Goal: Find specific page/section: Find specific page/section

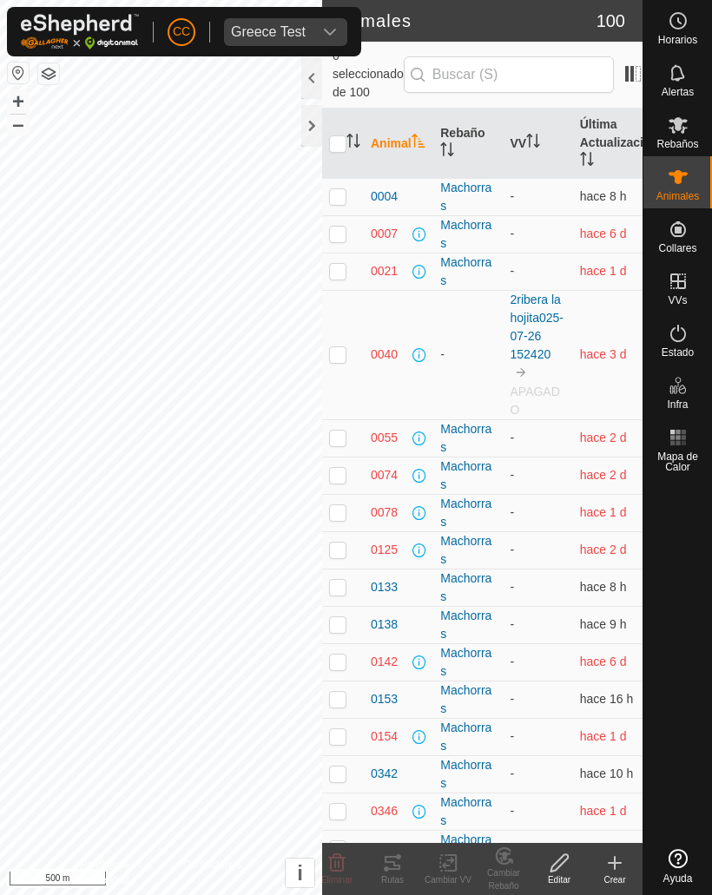
click at [306, 123] on div at bounding box center [311, 126] width 21 height 42
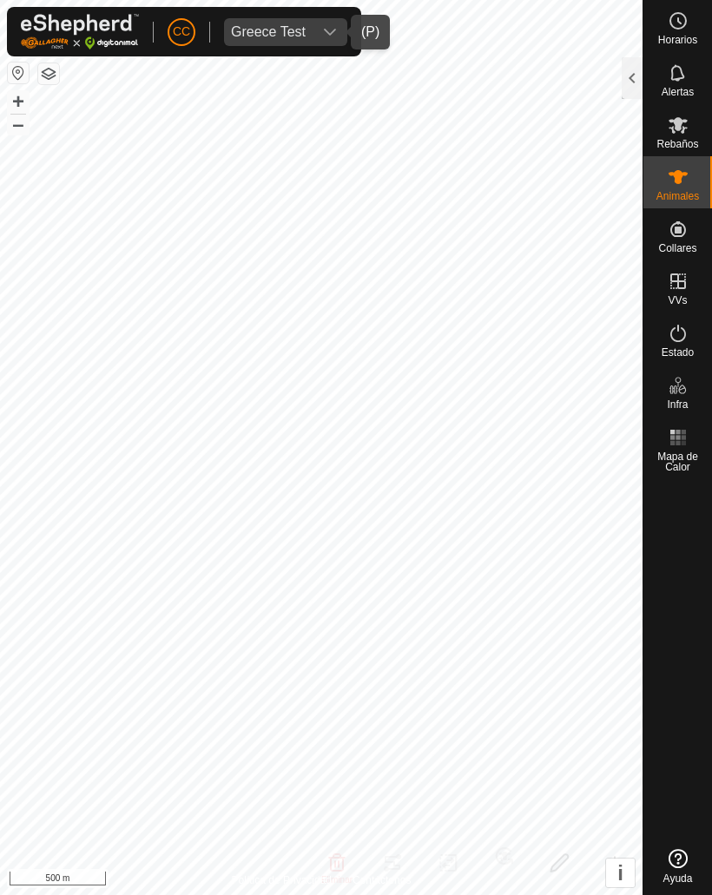
click at [323, 21] on div "dropdown trigger" at bounding box center [329, 32] width 35 height 28
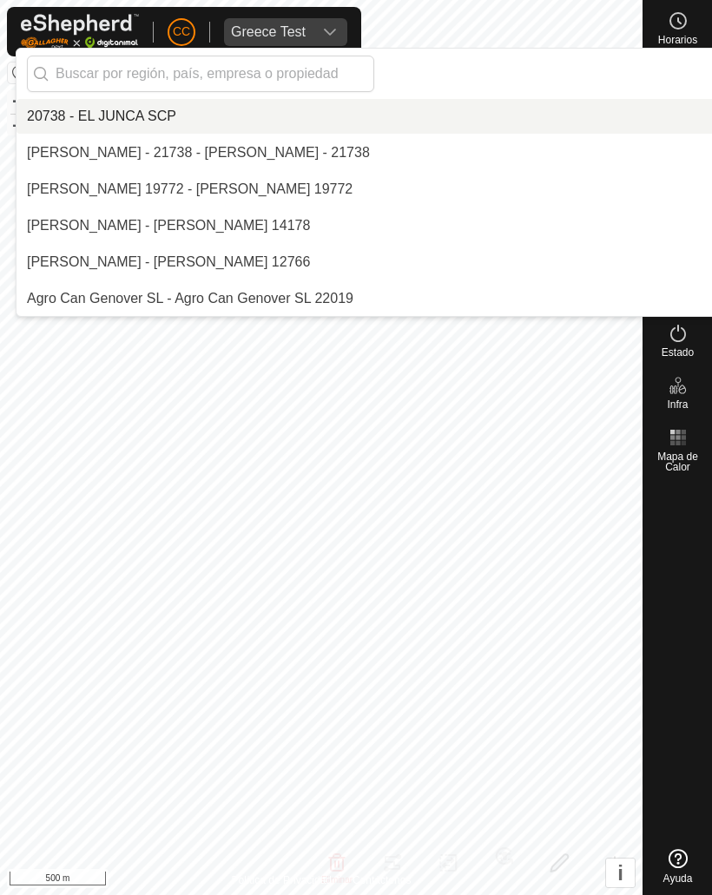
scroll to position [5940, 0]
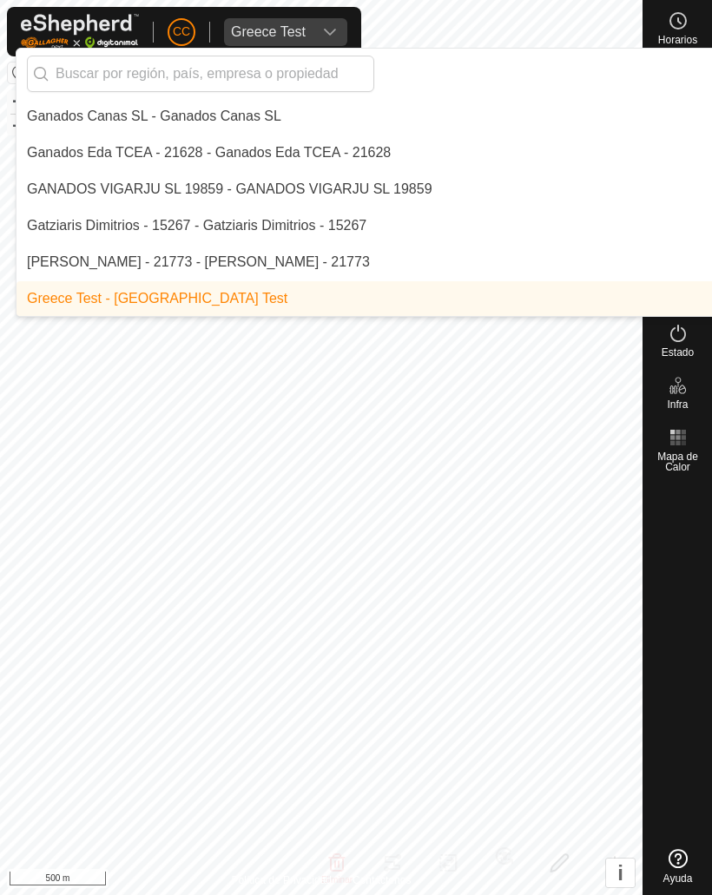
click at [330, 19] on div "dropdown trigger" at bounding box center [329, 32] width 35 height 28
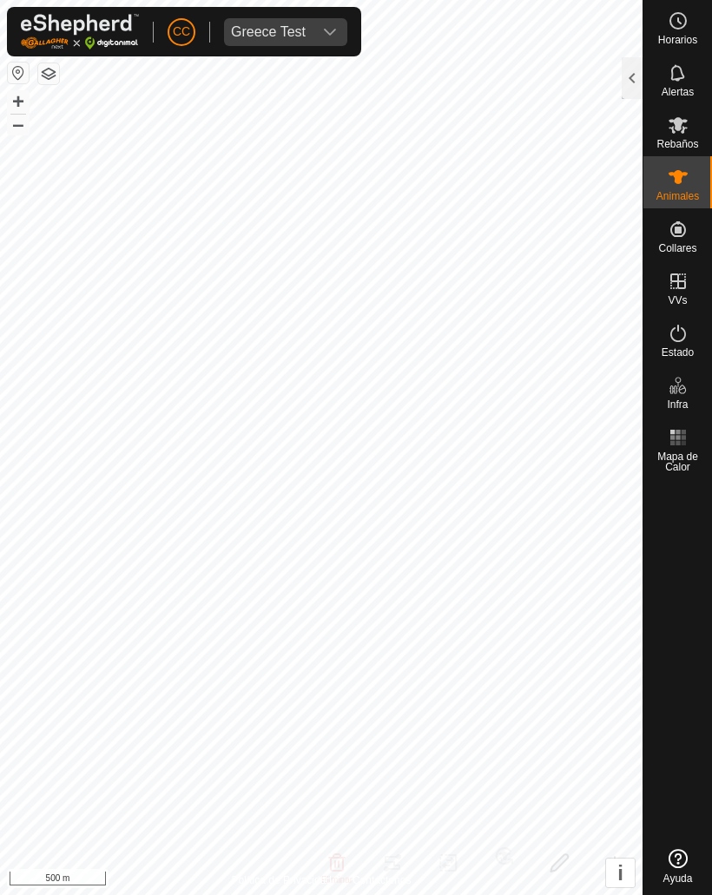
scroll to position [0, 0]
click at [681, 110] on div "Rebaños" at bounding box center [677, 130] width 69 height 52
click at [305, 18] on span "Greece Test" at bounding box center [268, 32] width 89 height 28
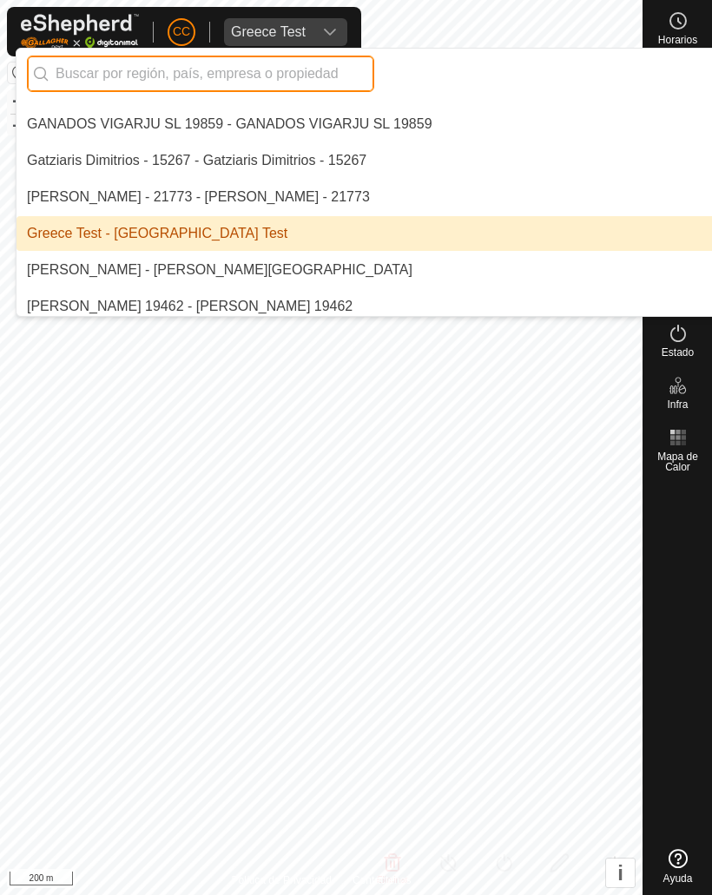
scroll to position [6006, 0]
click at [296, 68] on input "text" at bounding box center [200, 74] width 347 height 36
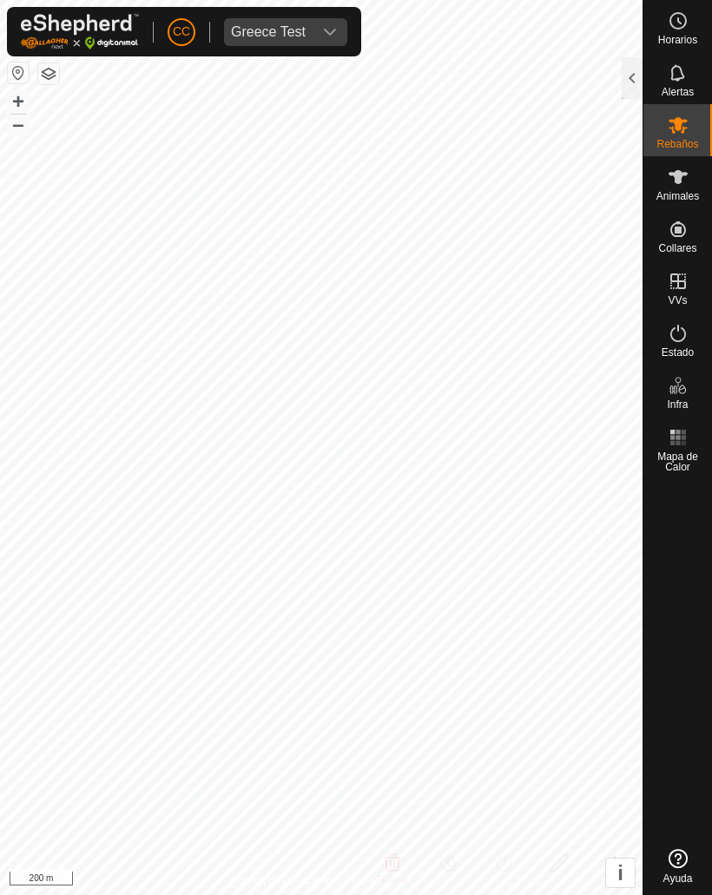
click at [282, 25] on div "Greece Test" at bounding box center [268, 32] width 75 height 14
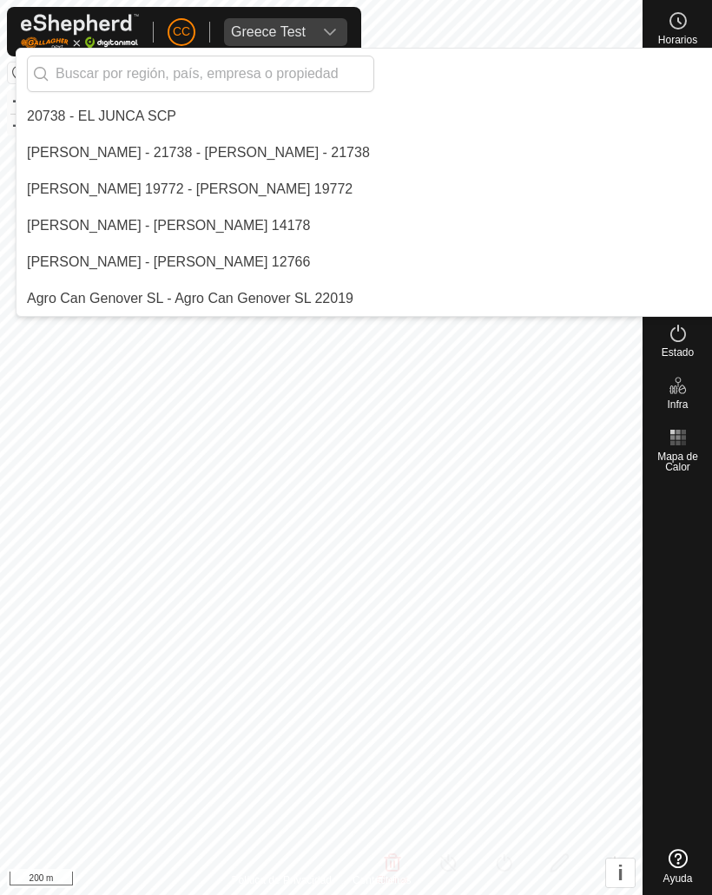
scroll to position [5940, 0]
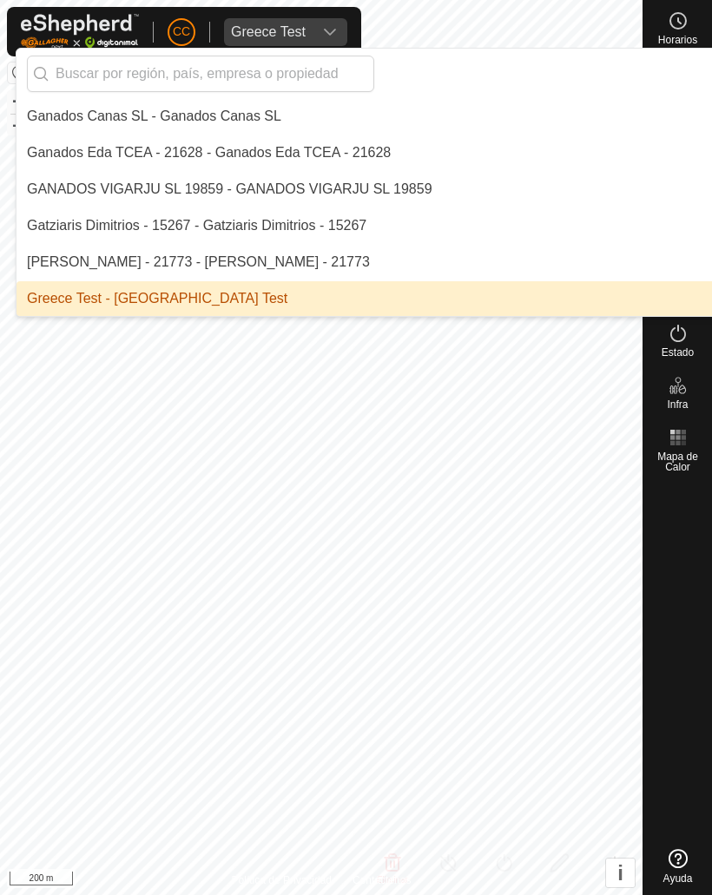
click at [229, 72] on input "text" at bounding box center [200, 74] width 347 height 36
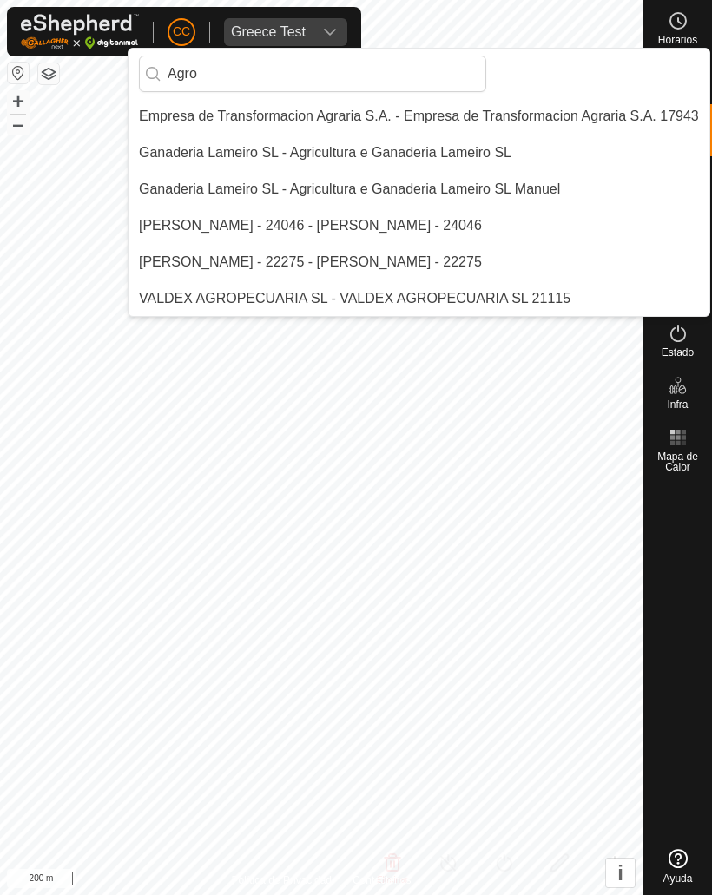
scroll to position [109, 0]
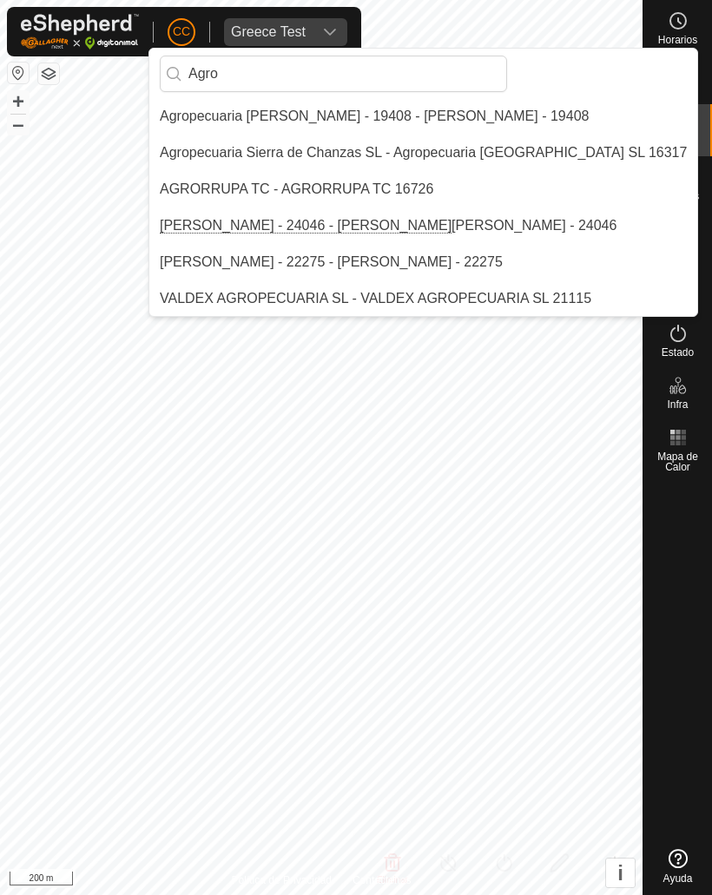
click at [319, 74] on input "Agro" at bounding box center [333, 74] width 347 height 36
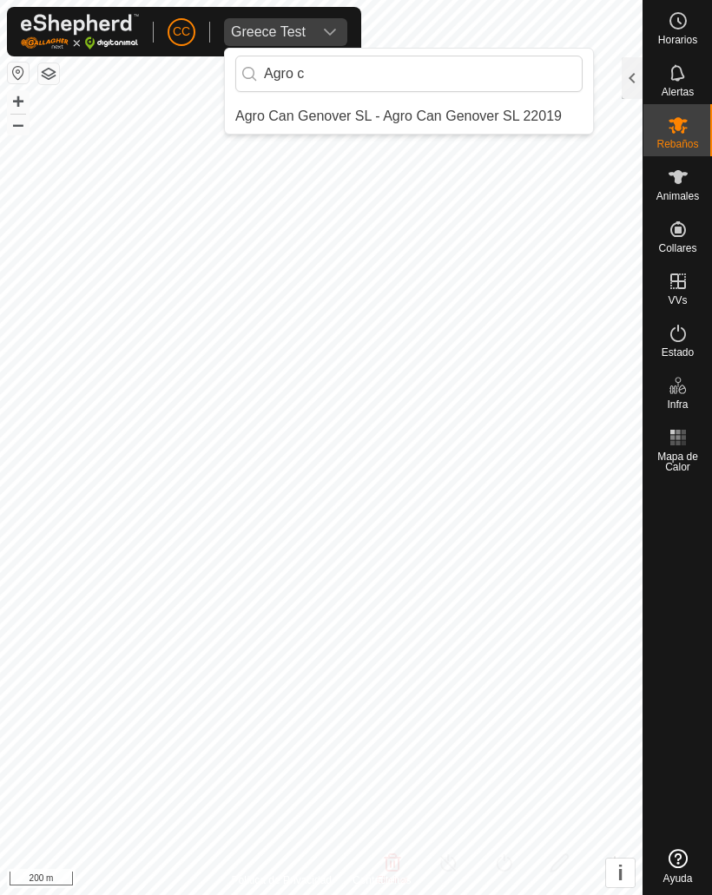
scroll to position [0, 0]
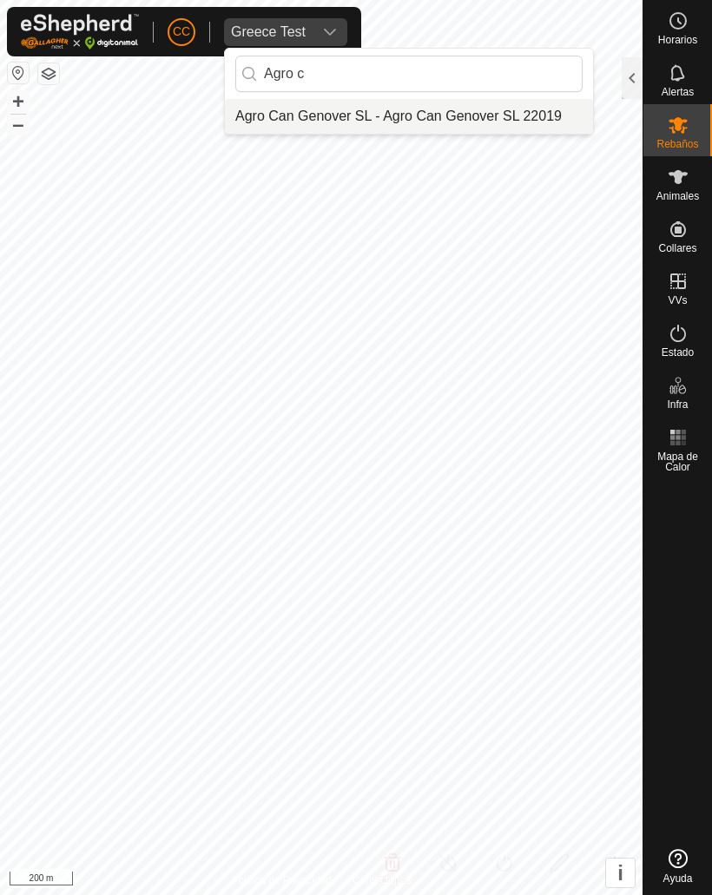
type input "Agro c"
click at [387, 110] on div "Agro Can Genover SL - Agro Can Genover SL 22019" at bounding box center [398, 116] width 326 height 21
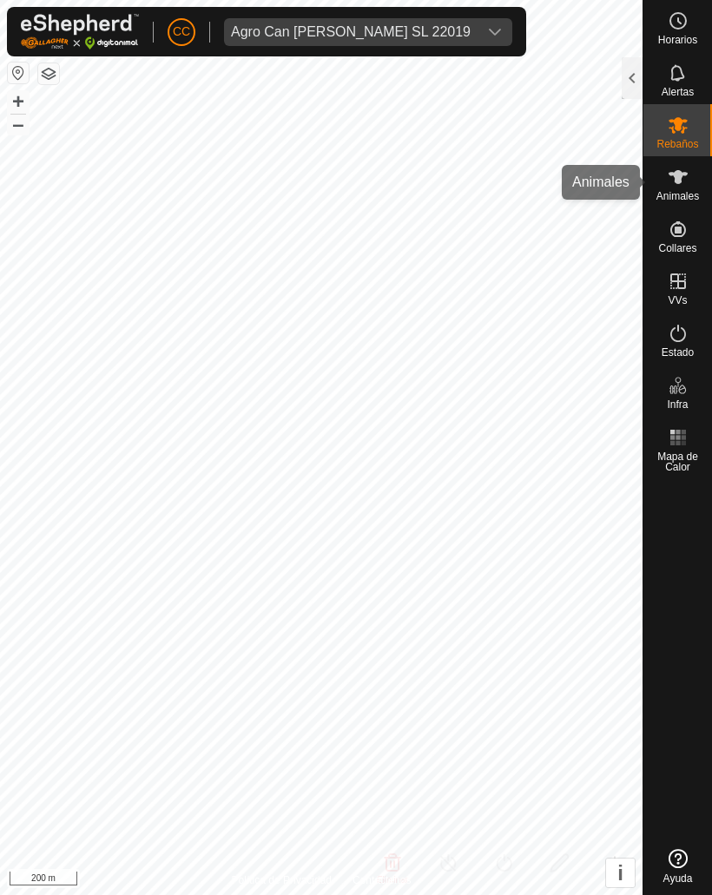
click at [682, 179] on icon at bounding box center [677, 177] width 21 height 21
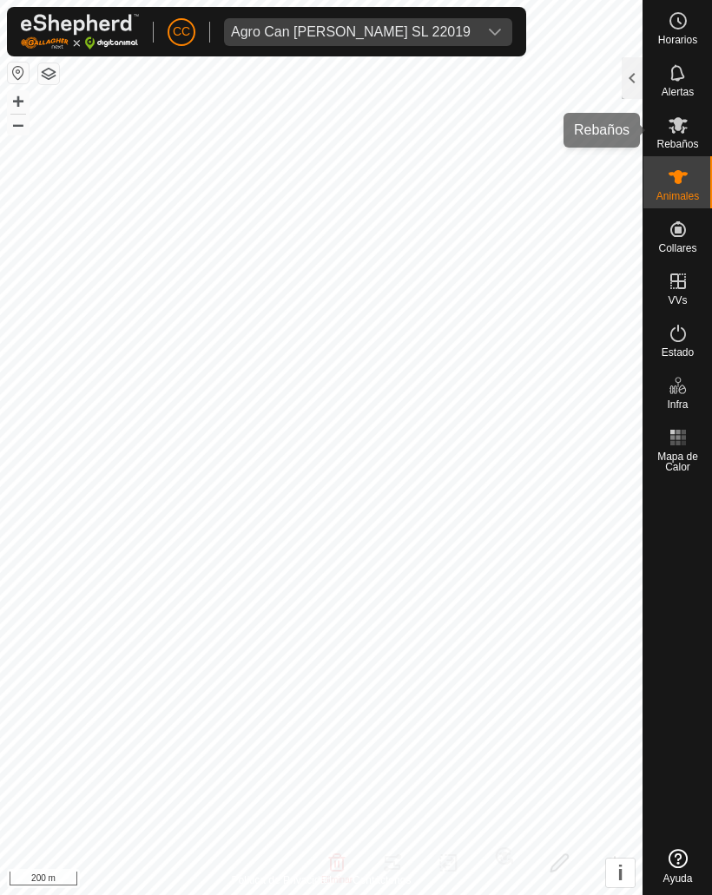
click at [687, 119] on icon at bounding box center [677, 125] width 21 height 21
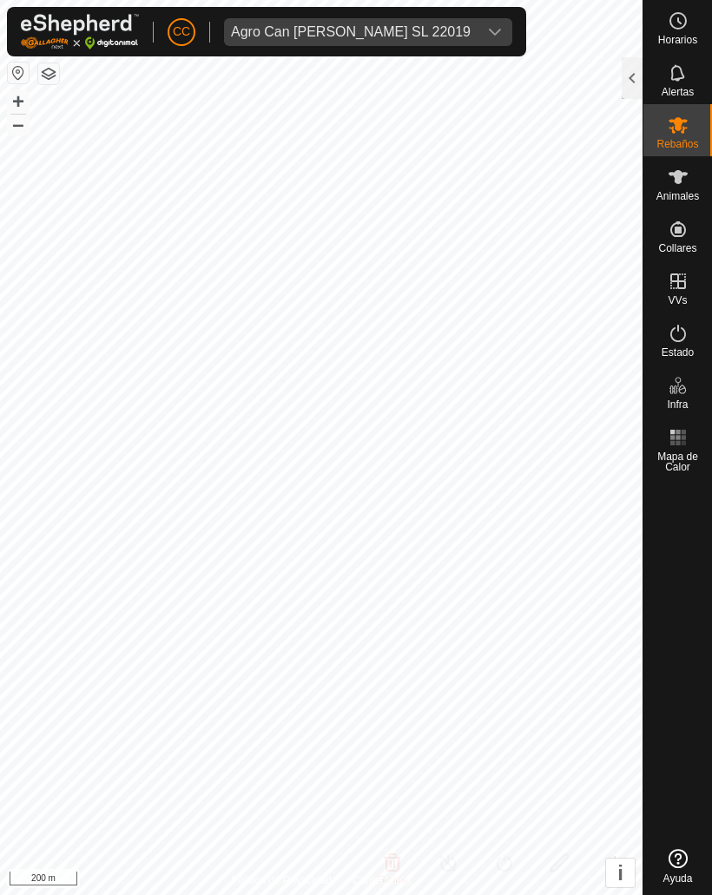
click at [632, 84] on div at bounding box center [631, 78] width 21 height 42
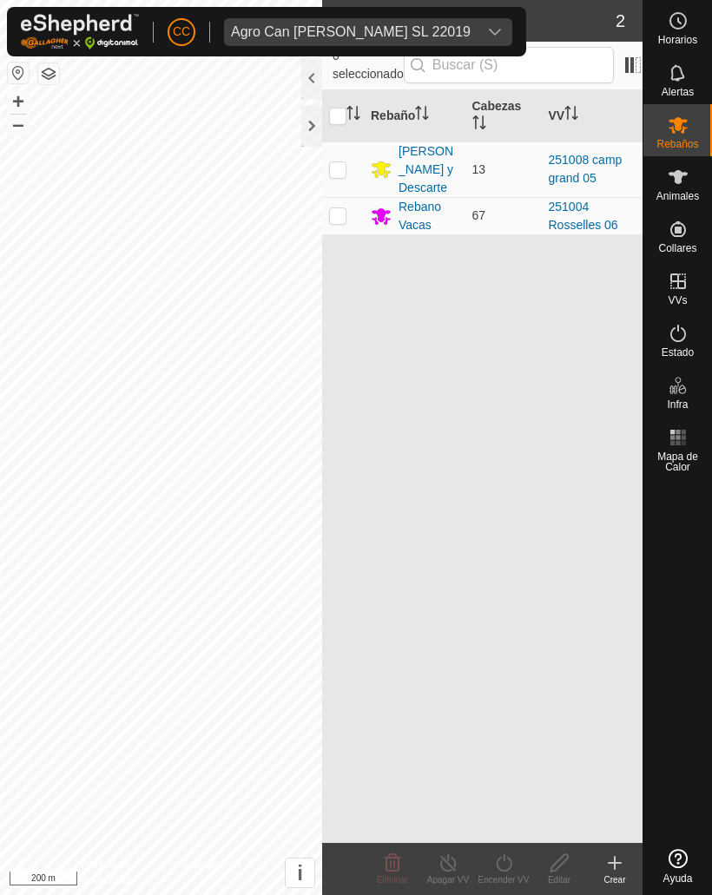
click at [305, 123] on div at bounding box center [311, 126] width 21 height 42
